Goal: Transaction & Acquisition: Purchase product/service

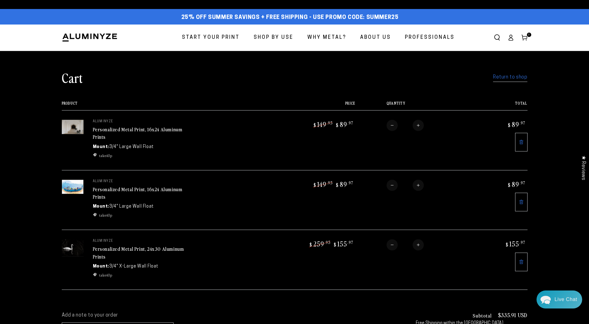
click at [498, 79] on link "Return to shop" at bounding box center [510, 77] width 34 height 9
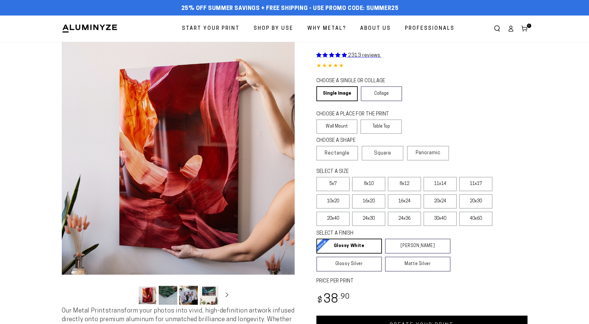
select select "**********"
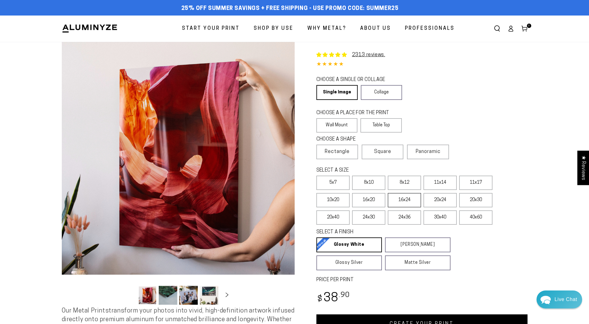
click at [410, 199] on label "16x24" at bounding box center [404, 200] width 33 height 14
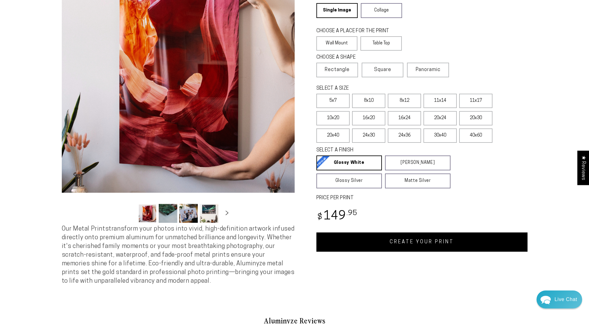
scroll to position [93, 0]
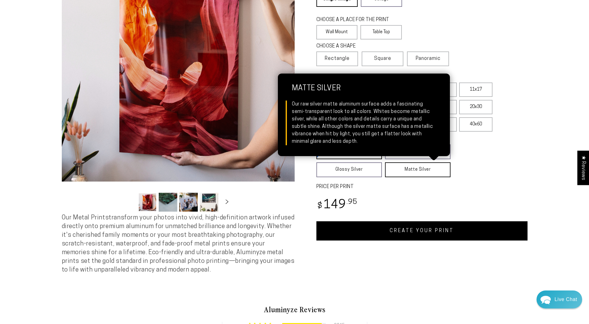
click at [434, 168] on link "Matte Silver Matte Silver Our raw silver matte aluminum surface adds a fascinat…" at bounding box center [418, 169] width 66 height 15
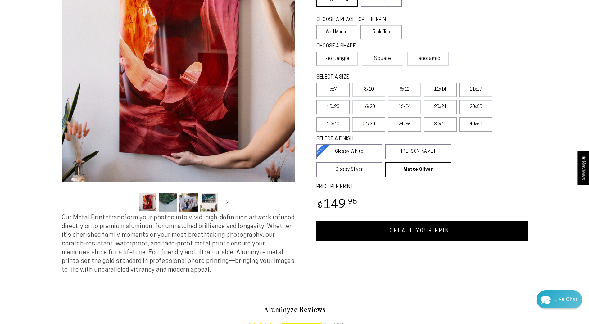
click at [446, 225] on link "CREATE YOUR PRINT" at bounding box center [421, 230] width 211 height 19
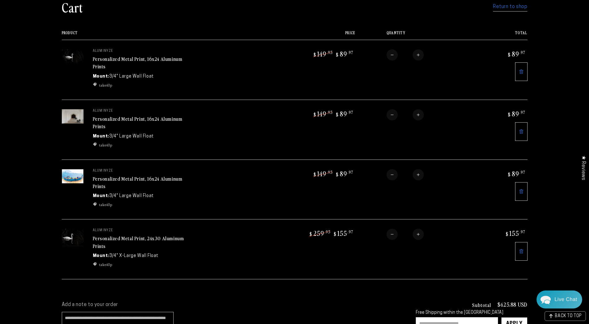
scroll to position [62, 0]
click at [518, 247] on link at bounding box center [521, 251] width 12 height 19
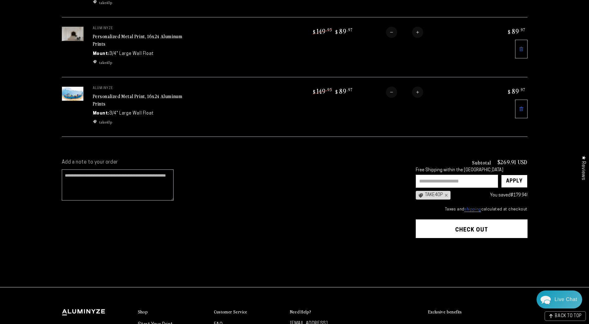
scroll to position [155, 0]
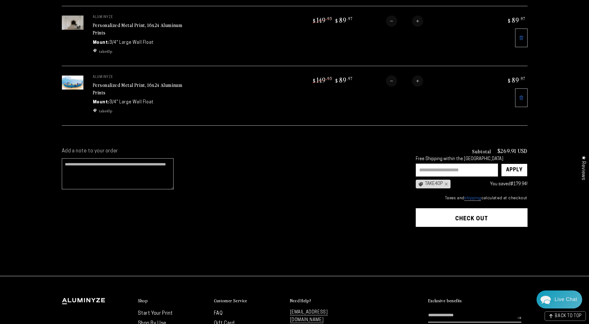
click at [508, 212] on button "Check out" at bounding box center [472, 217] width 112 height 19
